Goal: Task Accomplishment & Management: Complete application form

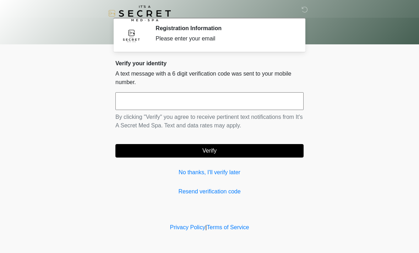
click at [205, 96] on input "text" at bounding box center [210, 101] width 188 height 18
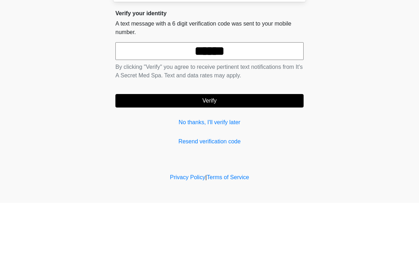
type input "******"
click at [390, 59] on body "‎ ‎ Registration Information Please enter your email Please connect to Wi-Fi no…" at bounding box center [209, 126] width 419 height 253
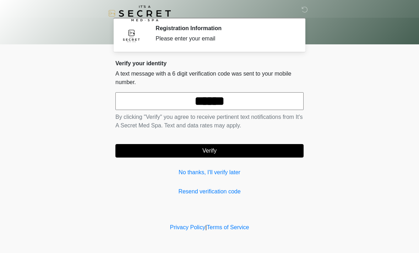
click at [236, 144] on button "Verify" at bounding box center [210, 151] width 188 height 14
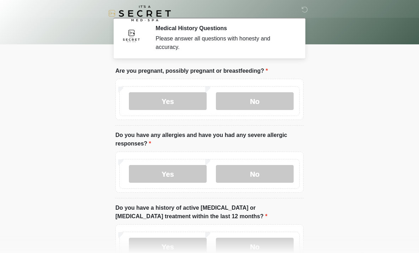
click at [272, 100] on label "No" at bounding box center [255, 101] width 78 height 18
click at [264, 168] on label "No" at bounding box center [255, 174] width 78 height 18
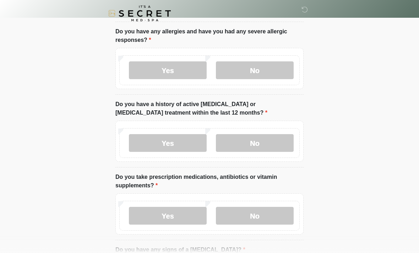
scroll to position [104, 0]
click at [268, 140] on label "No" at bounding box center [255, 143] width 78 height 18
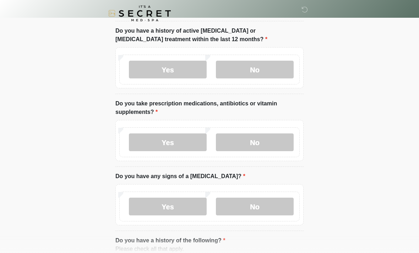
scroll to position [178, 0]
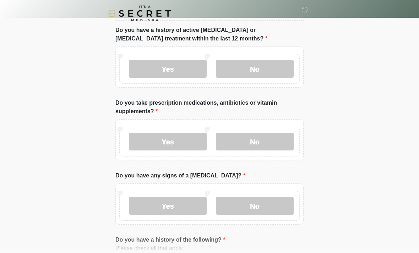
click at [176, 150] on label "Yes" at bounding box center [168, 142] width 78 height 18
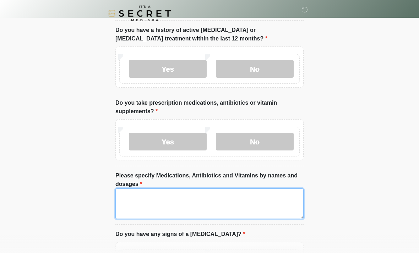
click at [184, 199] on textarea "Please specify Medications, Antibiotics and Vitamins by names and dosages" at bounding box center [210, 204] width 188 height 31
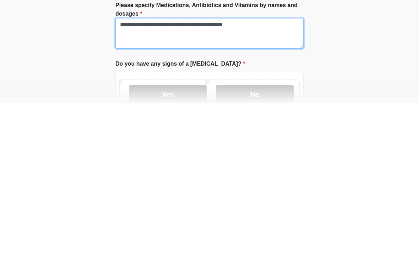
scroll to position [202, 0]
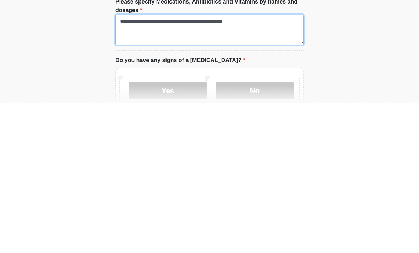
type textarea "**********"
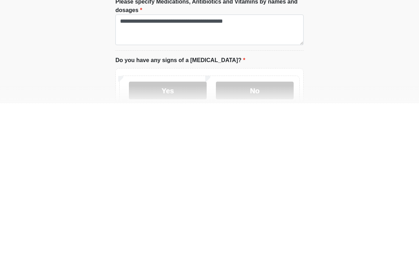
click at [267, 232] on label "No" at bounding box center [255, 241] width 78 height 18
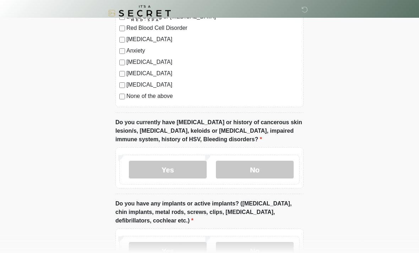
scroll to position [531, 0]
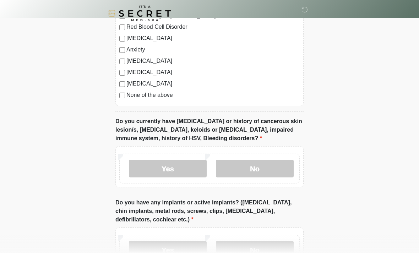
click at [264, 161] on label "No" at bounding box center [255, 169] width 78 height 18
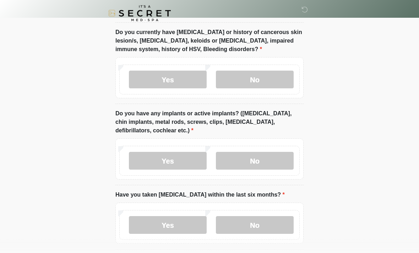
scroll to position [624, 0]
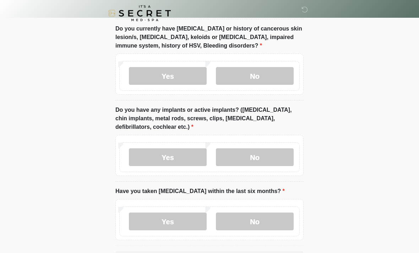
click at [271, 153] on label "No" at bounding box center [255, 158] width 78 height 18
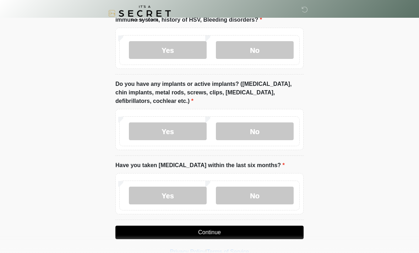
click at [259, 194] on label "No" at bounding box center [255, 196] width 78 height 18
click at [237, 228] on button "Continue" at bounding box center [210, 233] width 188 height 14
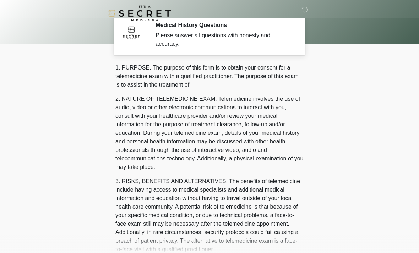
scroll to position [0, 0]
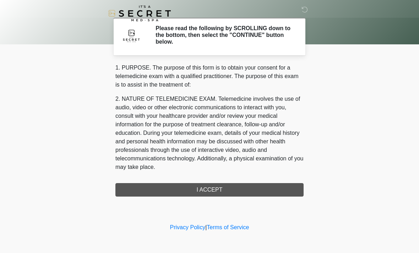
click at [229, 181] on div "1. PURPOSE. The purpose of this form is to obtain your consent for a telemedici…" at bounding box center [210, 130] width 188 height 133
click at [208, 189] on div "1. PURPOSE. The purpose of this form is to obtain your consent for a telemedici…" at bounding box center [210, 130] width 188 height 133
click at [239, 192] on div "1. PURPOSE. The purpose of this form is to obtain your consent for a telemedici…" at bounding box center [210, 130] width 188 height 133
click at [235, 188] on div "1. PURPOSE. The purpose of this form is to obtain your consent for a telemedici…" at bounding box center [210, 130] width 188 height 133
click at [221, 187] on div "1. PURPOSE. The purpose of this form is to obtain your consent for a telemedici…" at bounding box center [210, 130] width 188 height 133
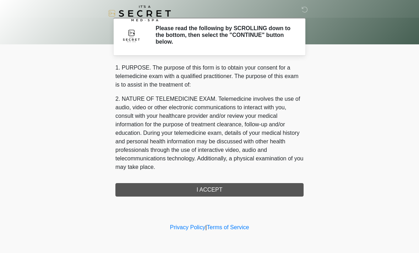
click at [226, 194] on div "1. PURPOSE. The purpose of this form is to obtain your consent for a telemedici…" at bounding box center [210, 130] width 188 height 133
click at [308, 12] on icon at bounding box center [305, 9] width 6 height 6
click at [244, 189] on div "1. PURPOSE. The purpose of this form is to obtain your consent for a telemedici…" at bounding box center [210, 130] width 188 height 133
click at [211, 193] on div "1. PURPOSE. The purpose of this form is to obtain your consent for a telemedici…" at bounding box center [210, 130] width 188 height 133
click at [216, 191] on div "1. PURPOSE. The purpose of this form is to obtain your consent for a telemedici…" at bounding box center [210, 130] width 188 height 133
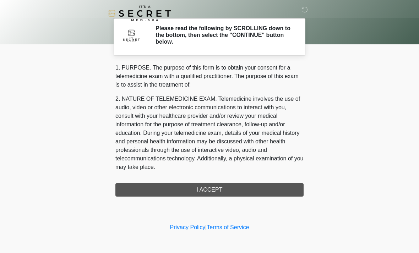
click at [287, 34] on h2 "Please read the following by SCROLLING down to the bottom, then select the "CON…" at bounding box center [225, 35] width 138 height 21
click at [221, 192] on div "1. PURPOSE. The purpose of this form is to obtain your consent for a telemedici…" at bounding box center [210, 130] width 188 height 133
click at [222, 192] on div "1. PURPOSE. The purpose of this form is to obtain your consent for a telemedici…" at bounding box center [210, 130] width 188 height 133
click at [190, 193] on div "1. PURPOSE. The purpose of this form is to obtain your consent for a telemedici…" at bounding box center [210, 130] width 188 height 133
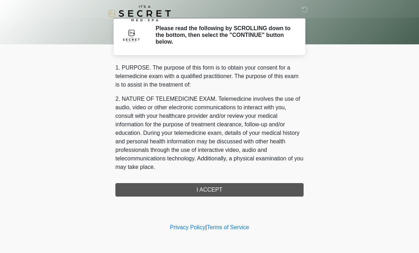
click at [190, 193] on div "1. PURPOSE. The purpose of this form is to obtain your consent for a telemedici…" at bounding box center [210, 130] width 188 height 133
click at [188, 194] on div "1. PURPOSE. The purpose of this form is to obtain your consent for a telemedici…" at bounding box center [210, 130] width 188 height 133
click at [232, 191] on div "1. PURPOSE. The purpose of this form is to obtain your consent for a telemedici…" at bounding box center [210, 130] width 188 height 133
click at [230, 191] on div "1. PURPOSE. The purpose of this form is to obtain your consent for a telemedici…" at bounding box center [210, 130] width 188 height 133
click at [233, 186] on div "1. PURPOSE. The purpose of this form is to obtain your consent for a telemedici…" at bounding box center [210, 130] width 188 height 133
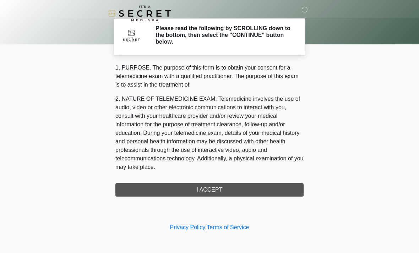
click at [231, 185] on div "1. PURPOSE. The purpose of this form is to obtain your consent for a telemedici…" at bounding box center [210, 130] width 188 height 133
click at [230, 181] on div "1. PURPOSE. The purpose of this form is to obtain your consent for a telemedici…" at bounding box center [210, 130] width 188 height 133
click at [231, 181] on div "1. PURPOSE. The purpose of this form is to obtain your consent for a telemedici…" at bounding box center [210, 130] width 188 height 133
click at [282, 35] on h2 "Please read the following by SCROLLING down to the bottom, then select the "CON…" at bounding box center [225, 35] width 138 height 21
click at [202, 196] on div "1. PURPOSE. The purpose of this form is to obtain your consent for a telemedici…" at bounding box center [210, 130] width 188 height 133
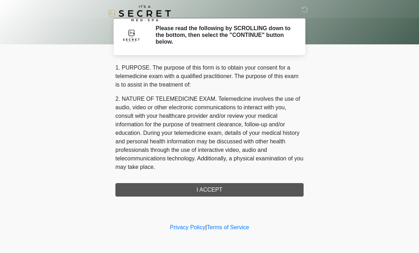
click at [202, 195] on div "1. PURPOSE. The purpose of this form is to obtain your consent for a telemedici…" at bounding box center [210, 130] width 188 height 133
click at [211, 188] on div "1. PURPOSE. The purpose of this form is to obtain your consent for a telemedici…" at bounding box center [210, 130] width 188 height 133
click at [216, 183] on div "1. PURPOSE. The purpose of this form is to obtain your consent for a telemedici…" at bounding box center [210, 130] width 188 height 133
click at [219, 179] on div "1. PURPOSE. The purpose of this form is to obtain your consent for a telemedici…" at bounding box center [210, 130] width 188 height 133
click at [221, 177] on div "1. PURPOSE. The purpose of this form is to obtain your consent for a telemedici…" at bounding box center [210, 130] width 188 height 133
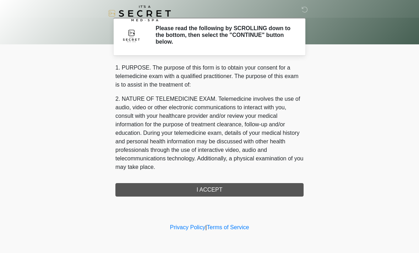
click at [221, 176] on div "1. PURPOSE. The purpose of this form is to obtain your consent for a telemedici…" at bounding box center [210, 130] width 188 height 133
click at [236, 182] on div "1. PURPOSE. The purpose of this form is to obtain your consent for a telemedici…" at bounding box center [210, 130] width 188 height 133
click at [234, 188] on div "1. PURPOSE. The purpose of this form is to obtain your consent for a telemedici…" at bounding box center [210, 130] width 188 height 133
click at [217, 182] on div "1. PURPOSE. The purpose of this form is to obtain your consent for a telemedici…" at bounding box center [210, 130] width 188 height 133
click at [215, 191] on div "1. PURPOSE. The purpose of this form is to obtain your consent for a telemedici…" at bounding box center [210, 130] width 188 height 133
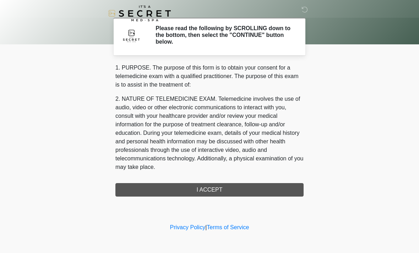
click at [218, 188] on div "1. PURPOSE. The purpose of this form is to obtain your consent for a telemedici…" at bounding box center [210, 130] width 188 height 133
click at [215, 187] on div "1. PURPOSE. The purpose of this form is to obtain your consent for a telemedici…" at bounding box center [210, 130] width 188 height 133
click at [218, 193] on div "1. PURPOSE. The purpose of this form is to obtain your consent for a telemedici…" at bounding box center [210, 130] width 188 height 133
click at [219, 182] on div "1. PURPOSE. The purpose of this form is to obtain your consent for a telemedici…" at bounding box center [210, 130] width 188 height 133
click at [241, 192] on div "1. PURPOSE. The purpose of this form is to obtain your consent for a telemedici…" at bounding box center [210, 130] width 188 height 133
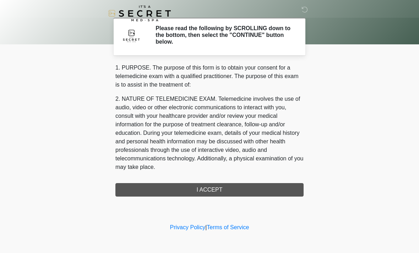
click at [219, 191] on div "1. PURPOSE. The purpose of this form is to obtain your consent for a telemedici…" at bounding box center [210, 130] width 188 height 133
click at [215, 189] on div "1. PURPOSE. The purpose of this form is to obtain your consent for a telemedici…" at bounding box center [210, 130] width 188 height 133
click at [307, 9] on icon at bounding box center [305, 9] width 6 height 6
